Goal: Navigation & Orientation: Find specific page/section

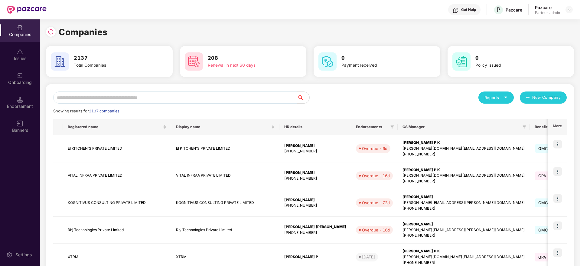
click at [130, 99] on input "text" at bounding box center [175, 97] width 244 height 12
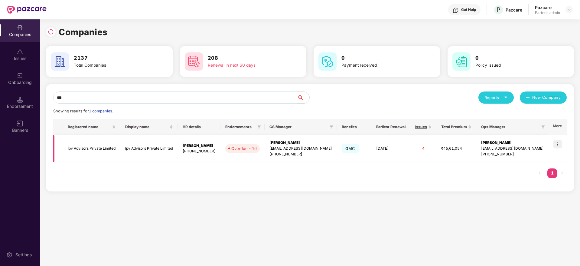
type input "***"
click at [561, 141] on img at bounding box center [557, 144] width 8 height 8
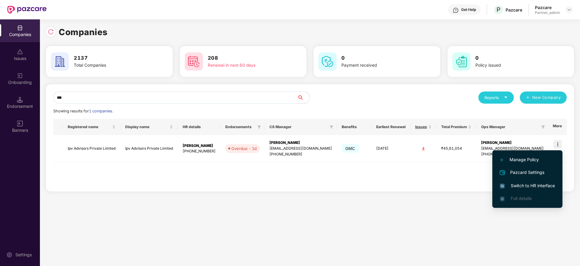
click at [517, 181] on li "Switch to HR interface" at bounding box center [527, 185] width 70 height 13
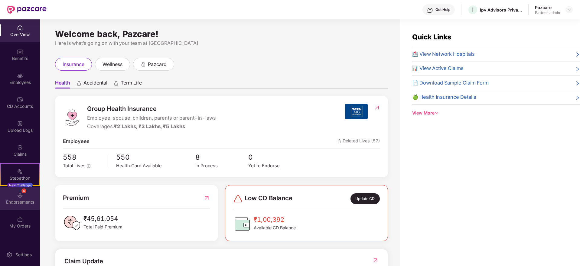
click at [20, 197] on img at bounding box center [20, 195] width 6 height 6
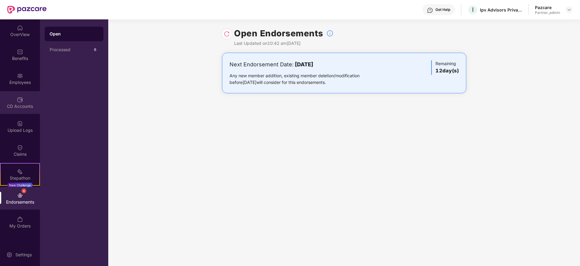
click at [18, 104] on div "CD Accounts" at bounding box center [20, 106] width 40 height 6
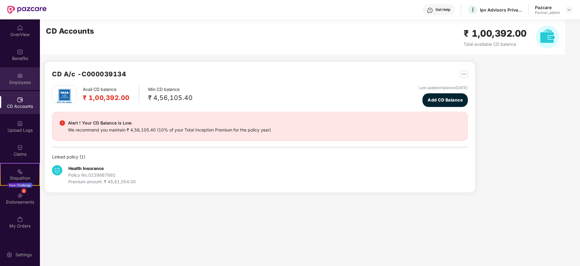
click at [9, 74] on div "Employees" at bounding box center [20, 78] width 40 height 23
